Goal: Navigation & Orientation: Find specific page/section

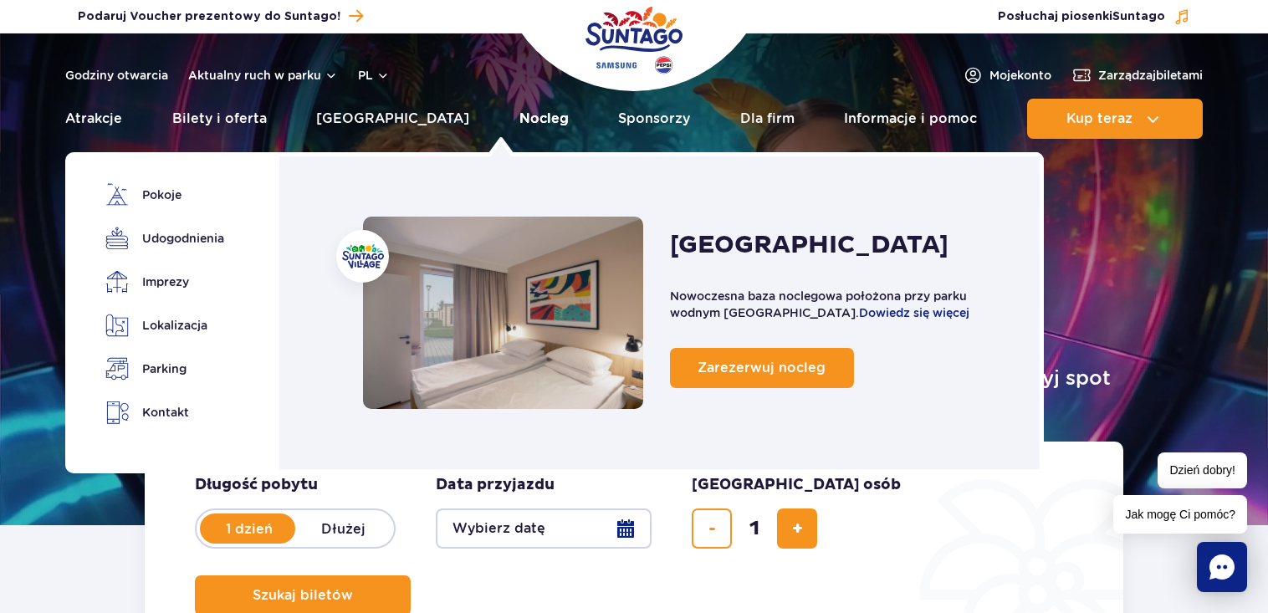
click at [520, 122] on link "Nocleg" at bounding box center [544, 119] width 49 height 40
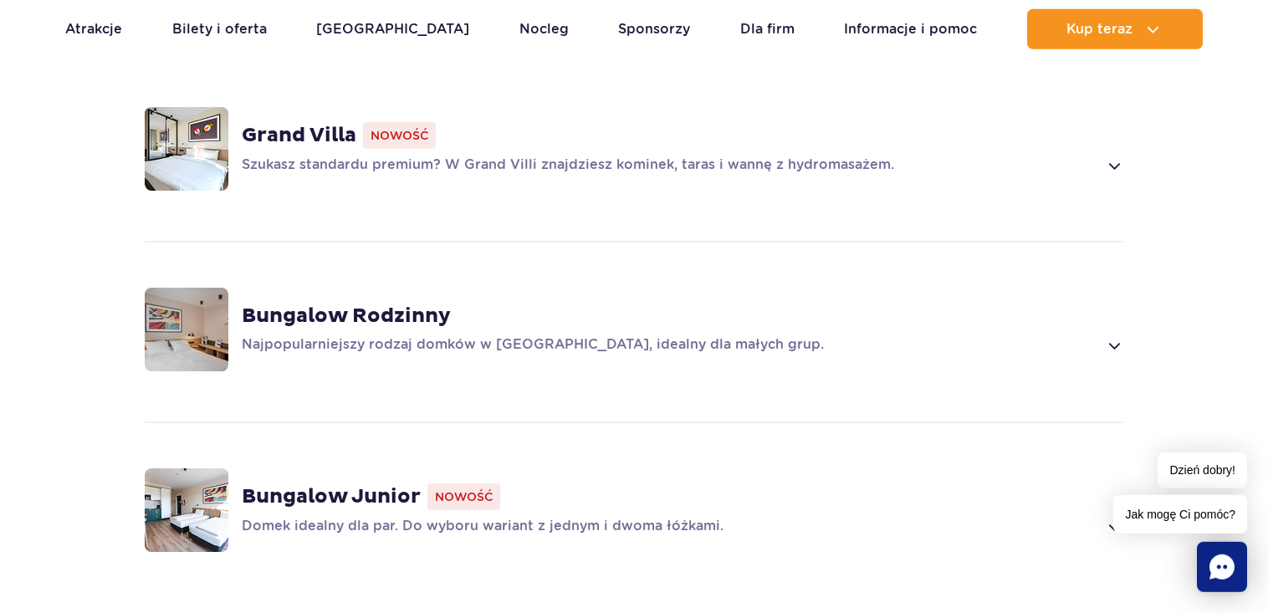
scroll to position [1280, 0]
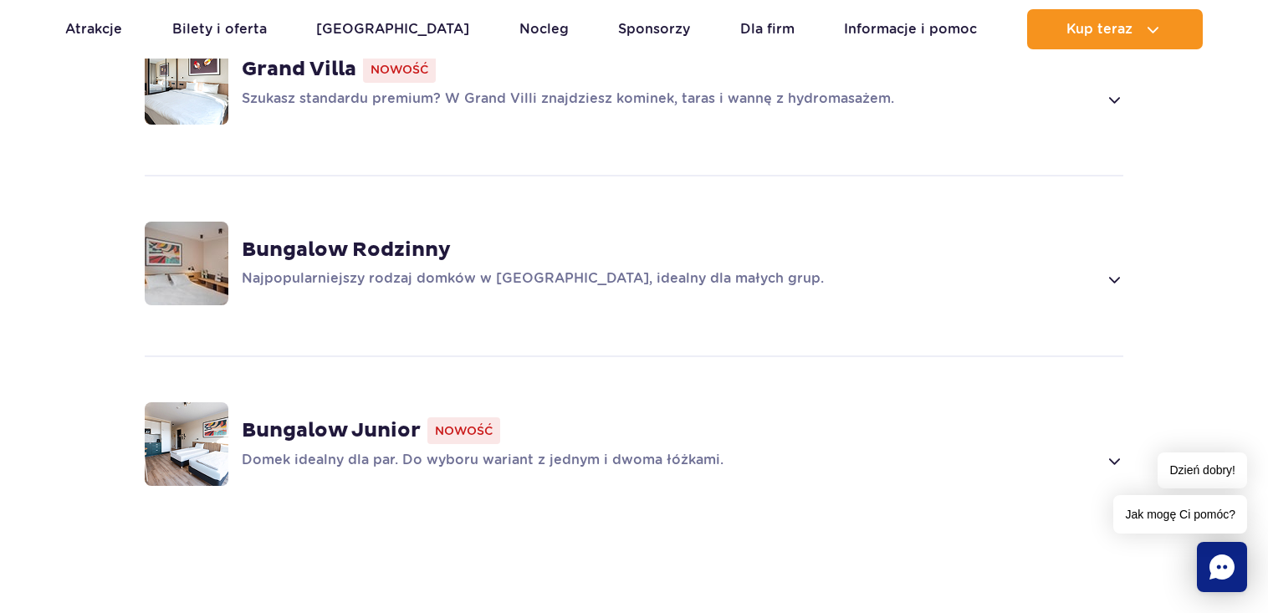
click at [1112, 269] on span at bounding box center [1113, 279] width 19 height 20
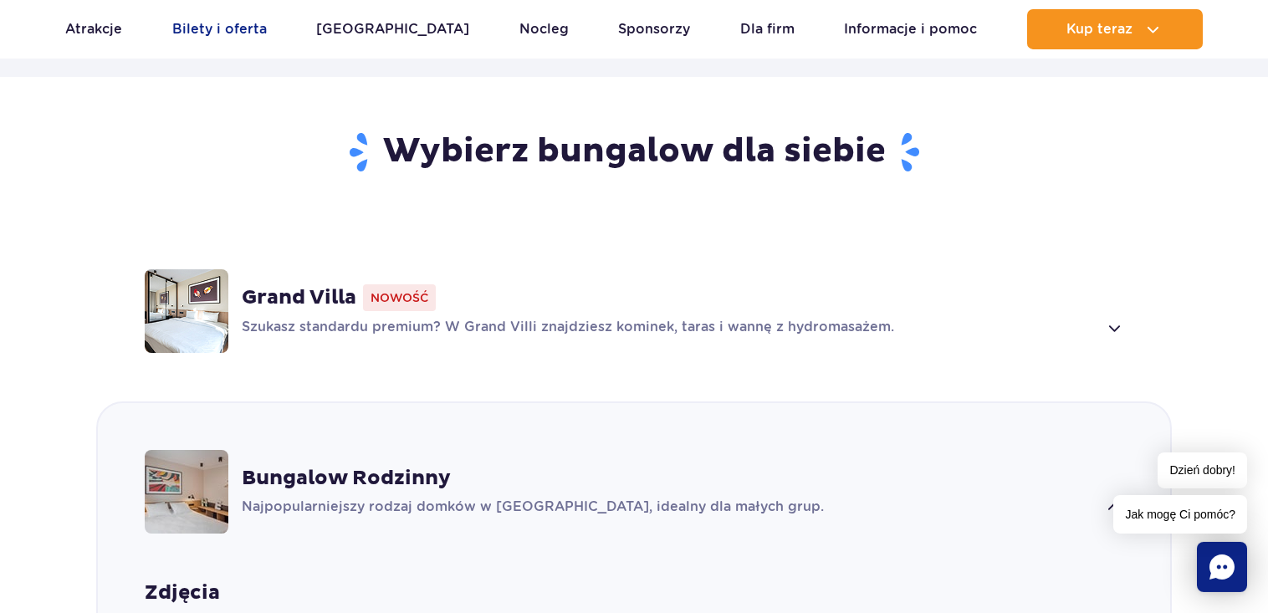
scroll to position [925, 0]
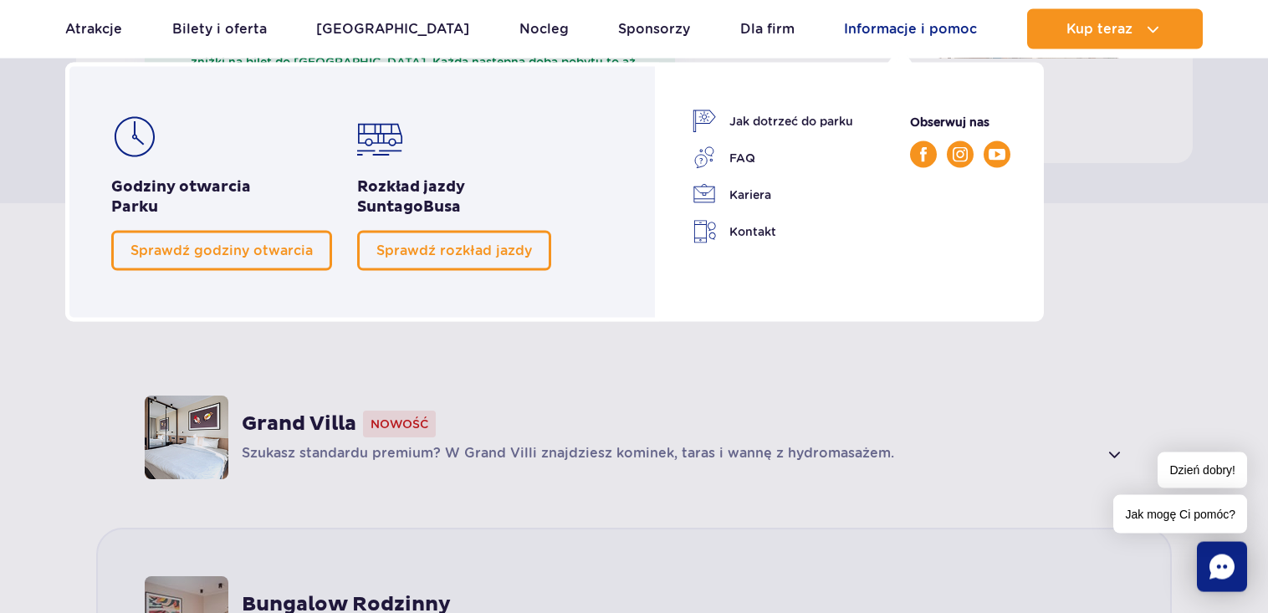
click at [844, 31] on link "Informacje i pomoc" at bounding box center [910, 29] width 133 height 40
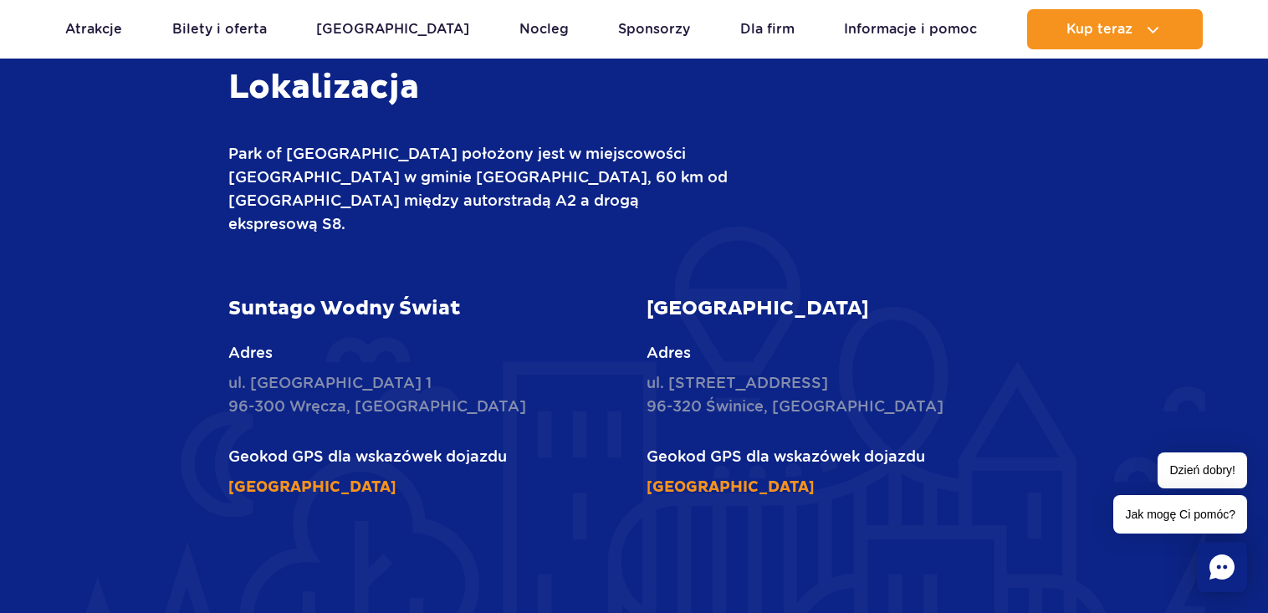
scroll to position [2048, 0]
